Goal: Complete application form: Complete application form

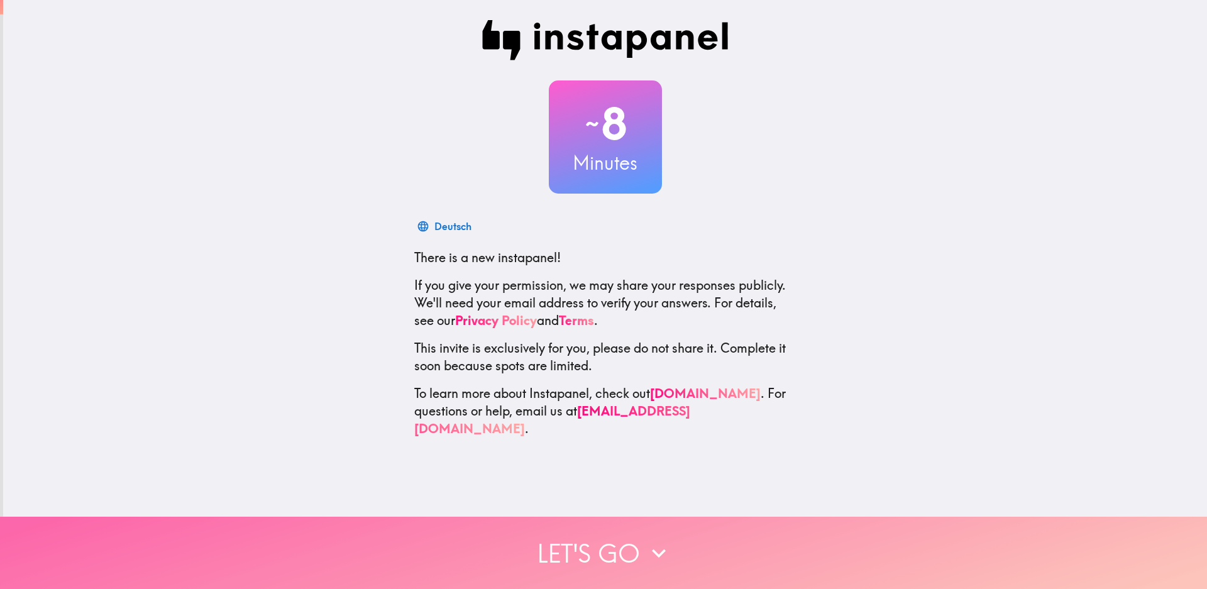
click at [653, 543] on icon "button" at bounding box center [659, 554] width 28 height 28
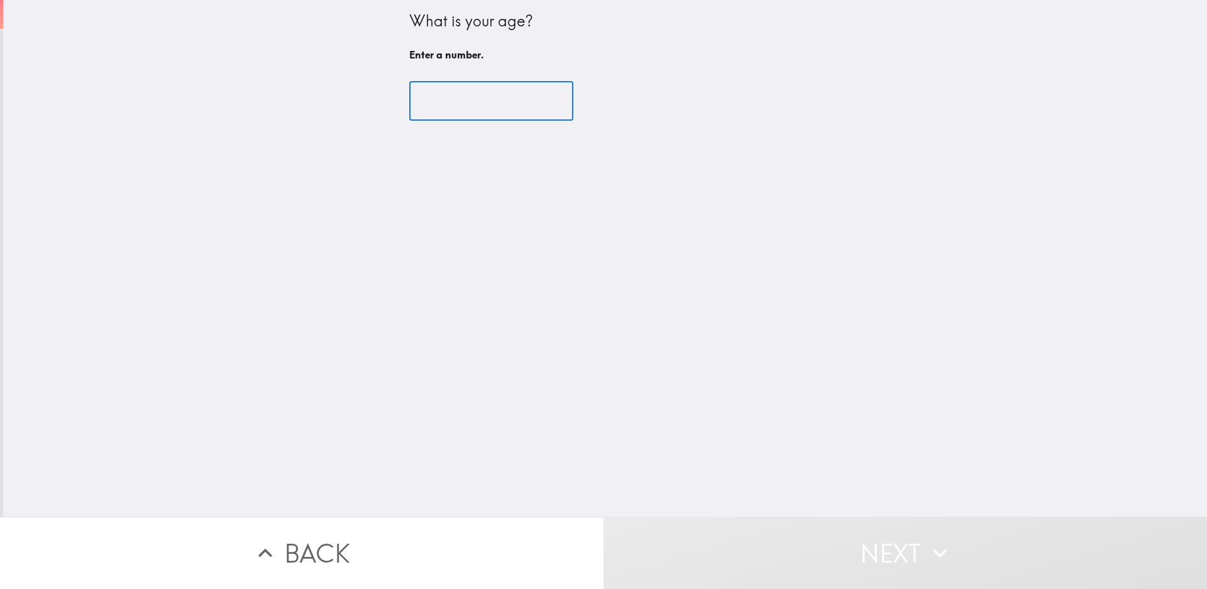
click at [446, 102] on input "number" at bounding box center [491, 101] width 164 height 39
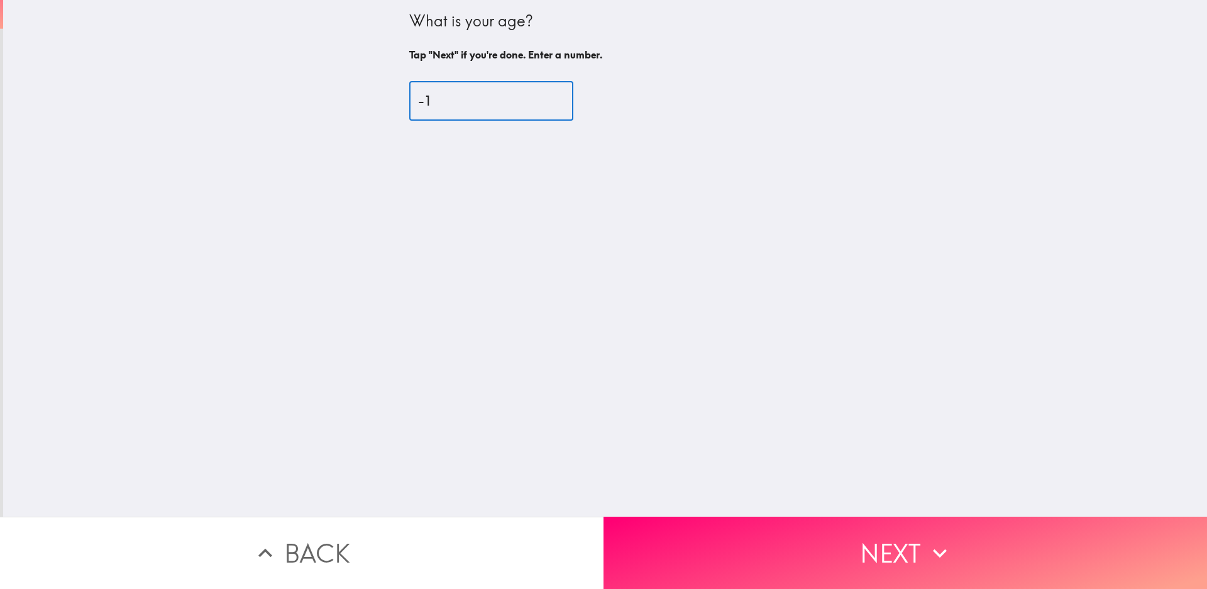
click at [538, 108] on input "-1" at bounding box center [491, 101] width 164 height 39
click at [536, 107] on input "-2" at bounding box center [491, 101] width 164 height 39
type input "-4"
click at [534, 101] on input "-4" at bounding box center [491, 101] width 164 height 39
drag, startPoint x: 422, startPoint y: 100, endPoint x: 370, endPoint y: 101, distance: 52.2
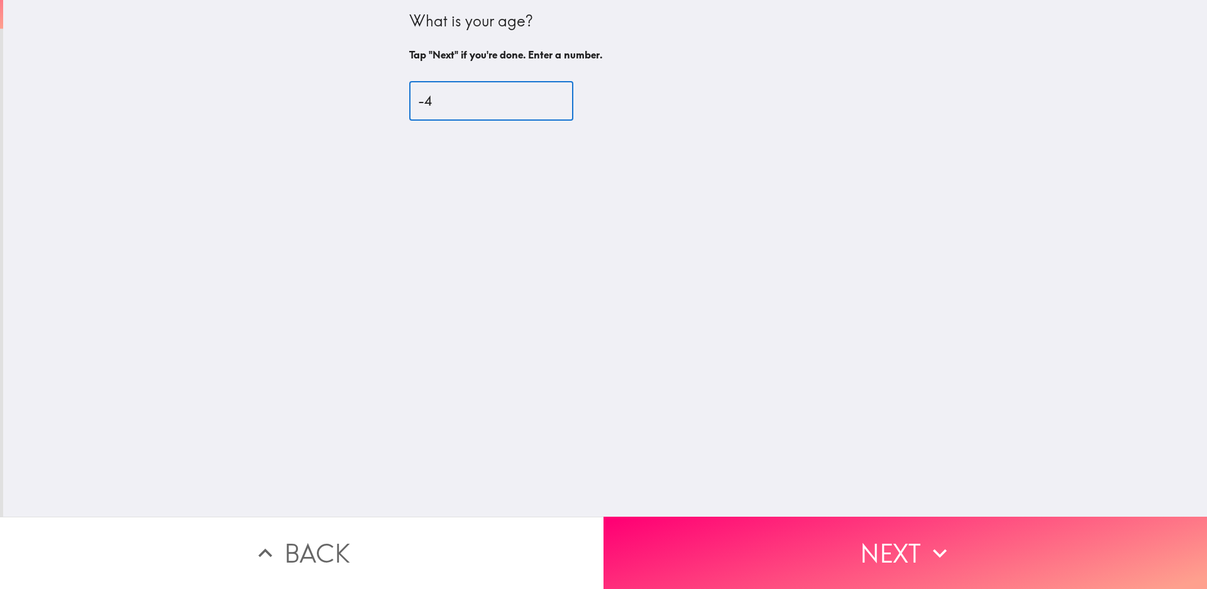
click at [370, 101] on div "What is your age? Tap "Next" if you're done. Enter a number. -4 ​" at bounding box center [605, 258] width 1204 height 517
click at [539, 103] on input "77" at bounding box center [491, 101] width 164 height 39
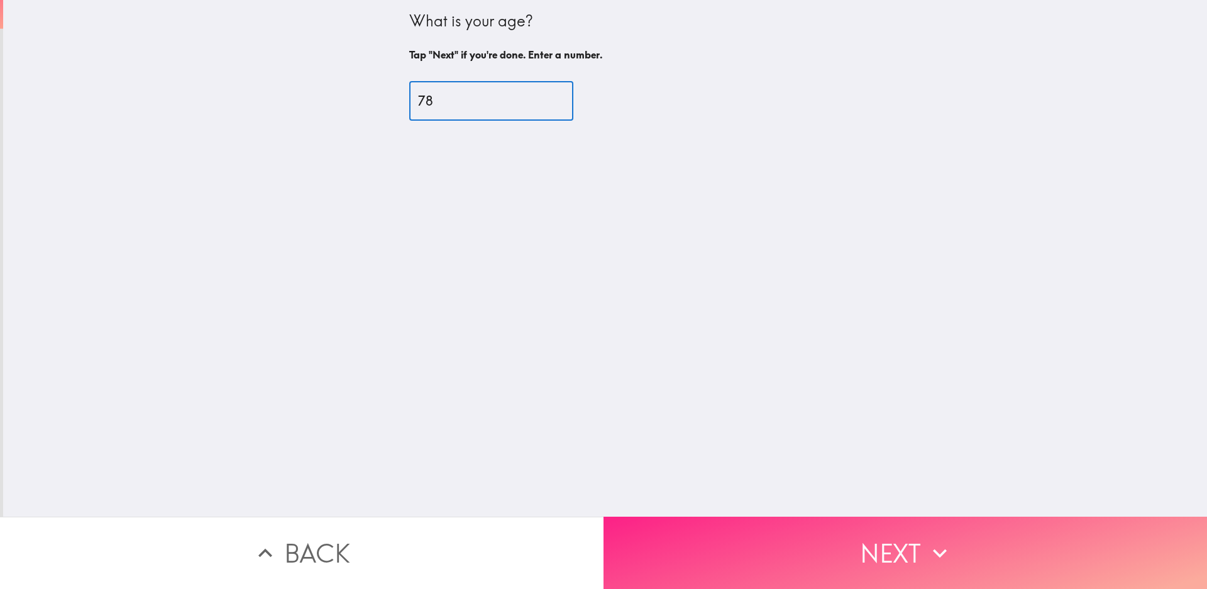
type input "78"
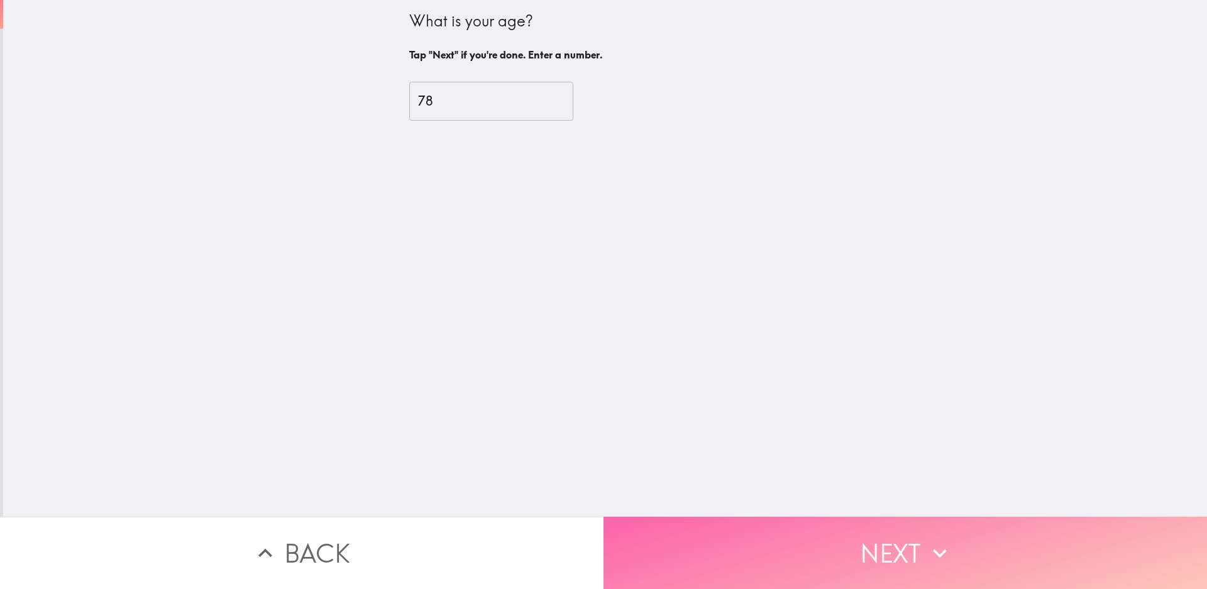
click at [936, 548] on icon "button" at bounding box center [940, 554] width 28 height 28
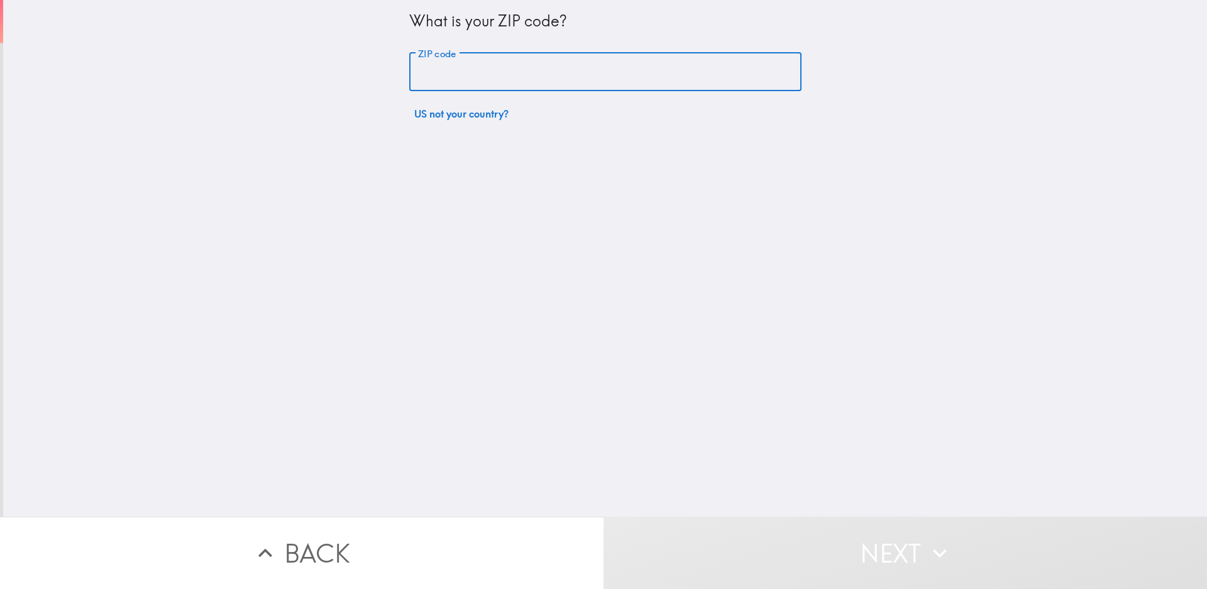
drag, startPoint x: 463, startPoint y: 64, endPoint x: 445, endPoint y: 69, distance: 19.4
click at [445, 69] on input "ZIP code" at bounding box center [605, 72] width 392 height 39
type input "33929"
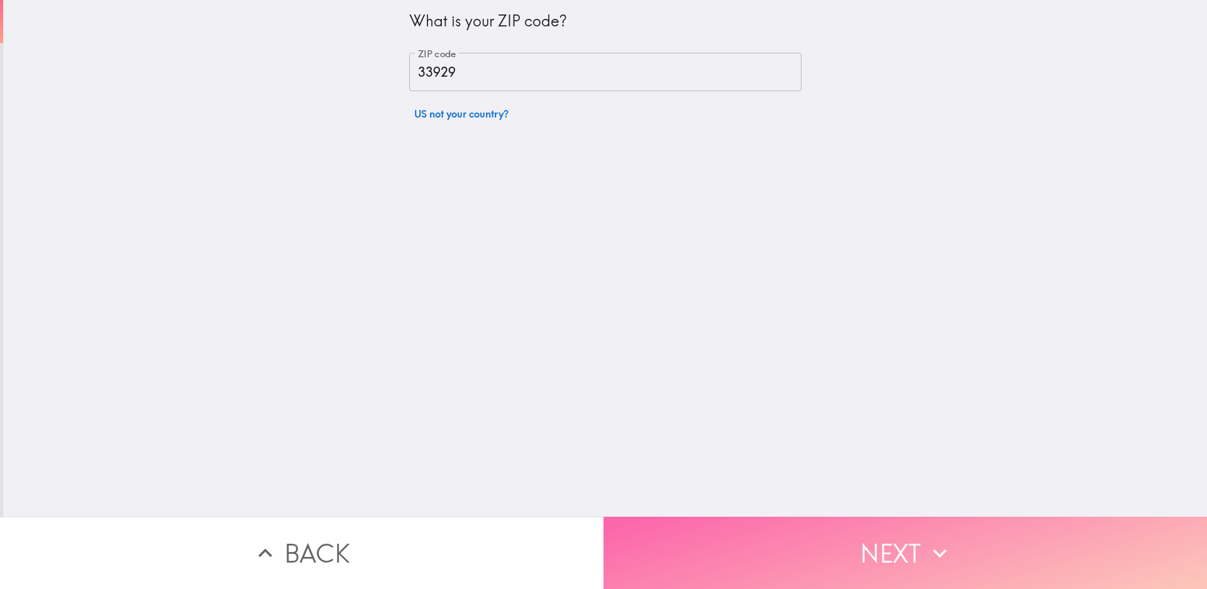
click at [936, 542] on icon "button" at bounding box center [940, 554] width 28 height 28
